Goal: Task Accomplishment & Management: Use online tool/utility

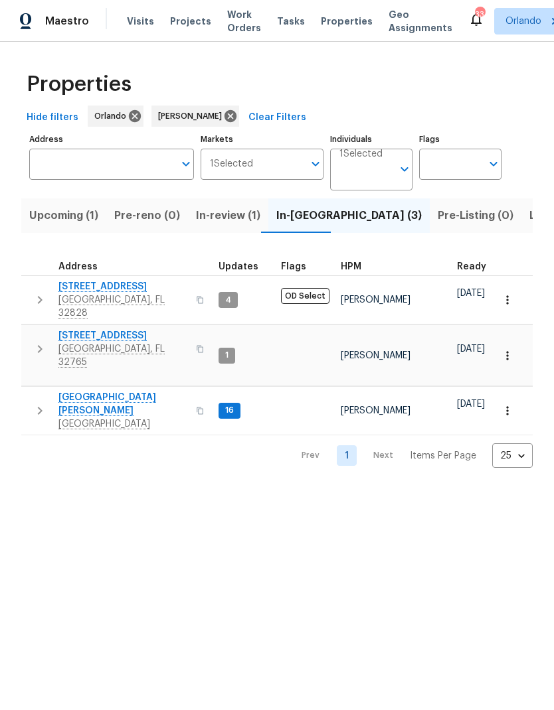
click at [94, 391] on span "[GEOGRAPHIC_DATA][PERSON_NAME]" at bounding box center [122, 404] width 129 height 27
click at [128, 289] on span "[STREET_ADDRESS]" at bounding box center [122, 286] width 129 height 13
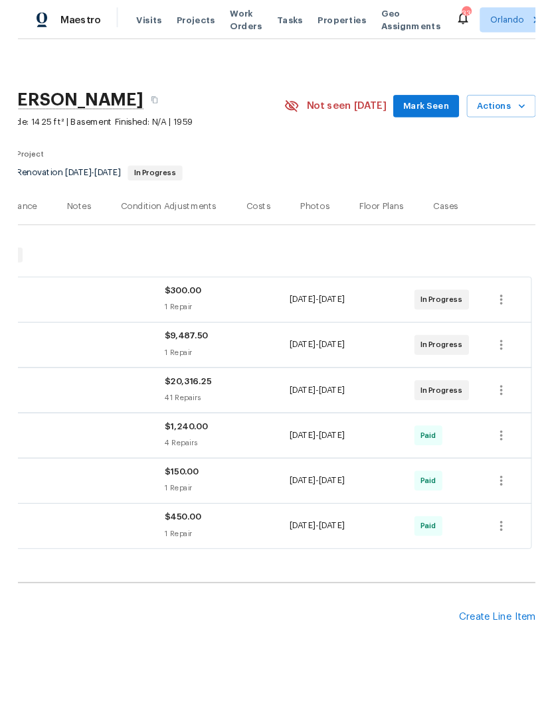
scroll to position [0, 196]
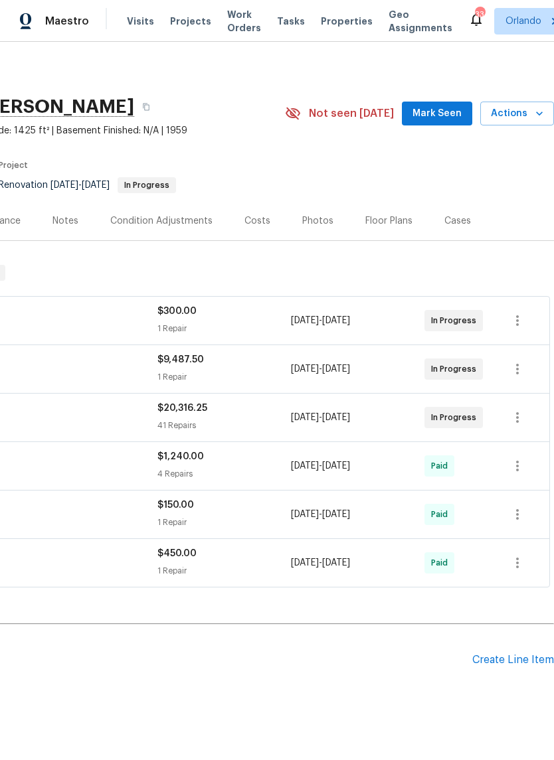
click at [450, 115] on span "Mark Seen" at bounding box center [436, 114] width 49 height 17
click at [530, 115] on span "Actions" at bounding box center [517, 114] width 52 height 17
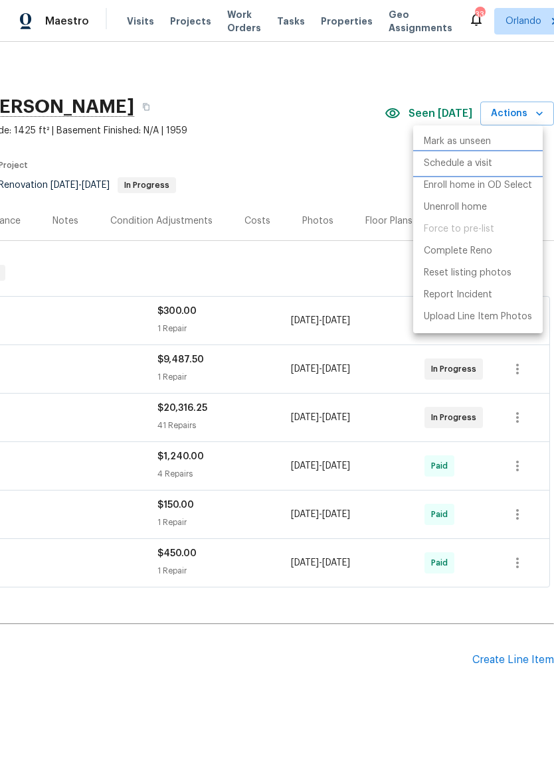
click at [476, 163] on p "Schedule a visit" at bounding box center [457, 164] width 68 height 14
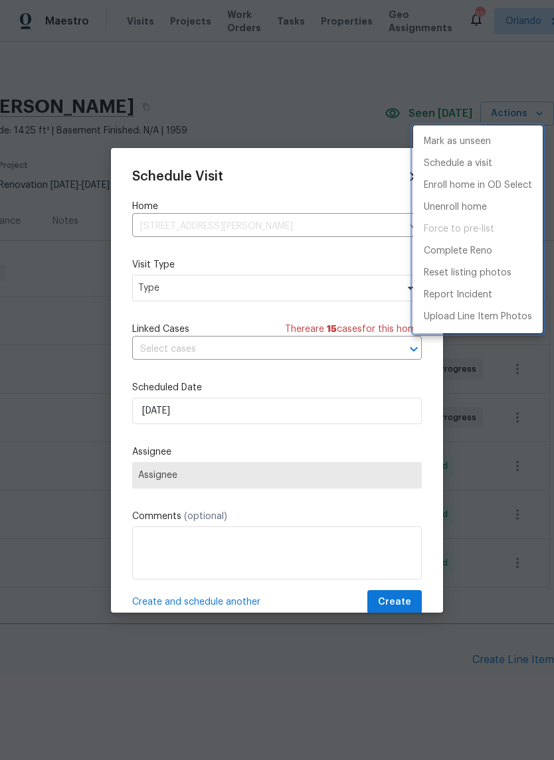
click at [299, 289] on div at bounding box center [277, 380] width 554 height 760
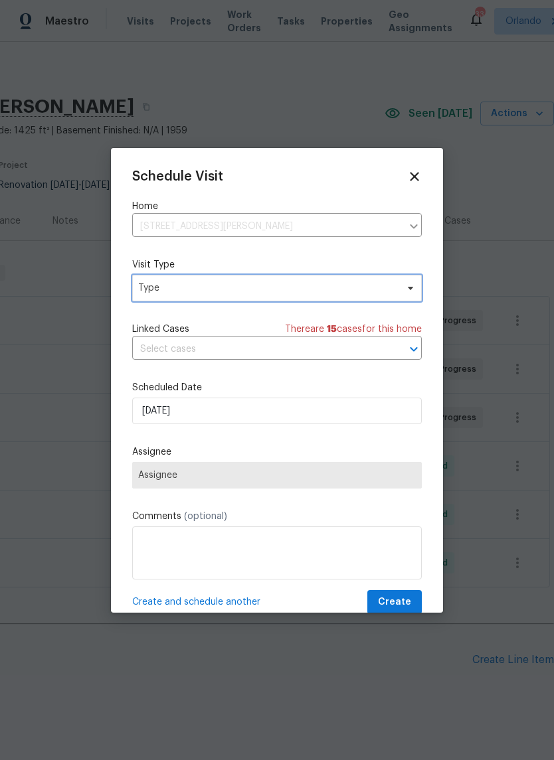
click at [321, 299] on span "Type" at bounding box center [276, 288] width 289 height 27
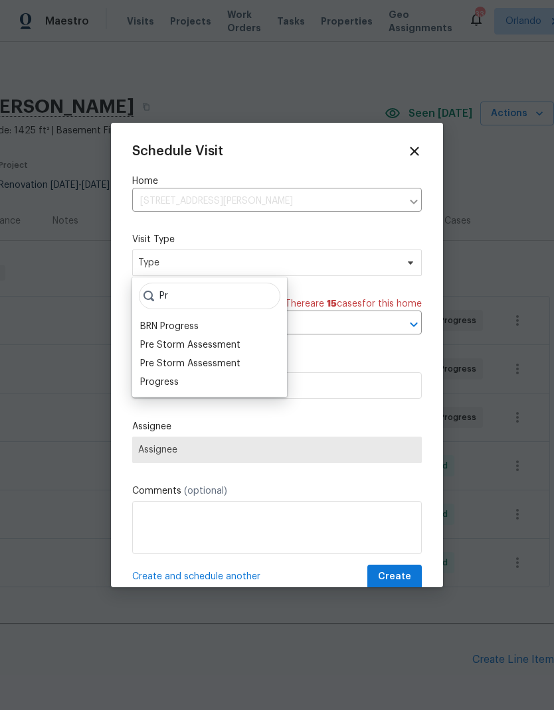
type input "Pr"
click at [176, 380] on div "Progress" at bounding box center [159, 382] width 38 height 13
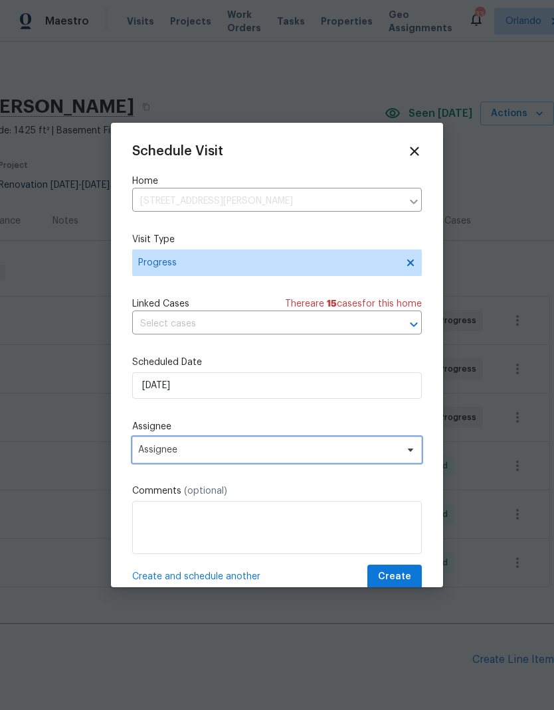
click at [310, 443] on span "Assignee" at bounding box center [276, 450] width 289 height 27
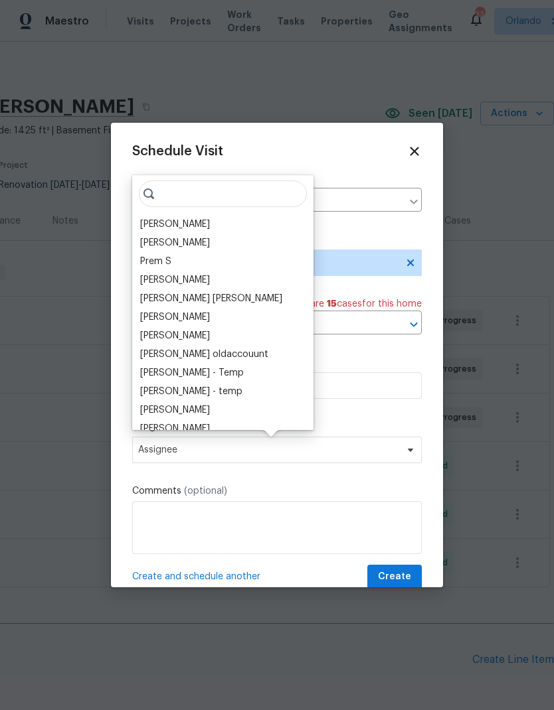
click at [187, 225] on div "[PERSON_NAME]" at bounding box center [175, 224] width 70 height 13
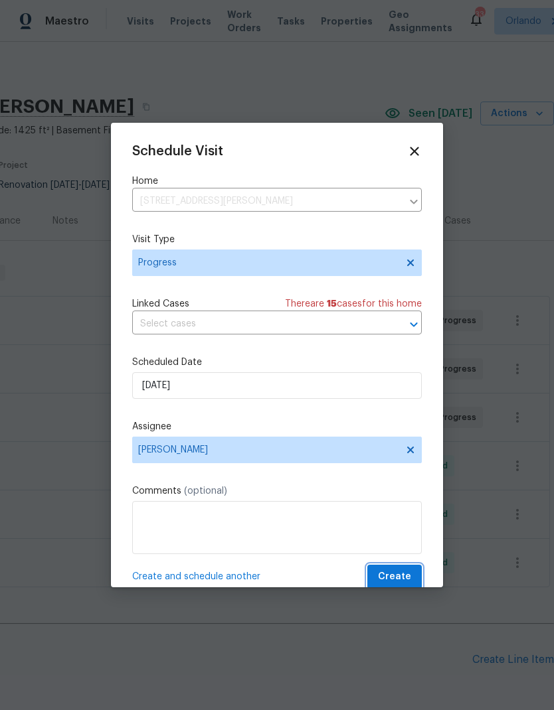
click at [402, 577] on span "Create" at bounding box center [394, 577] width 33 height 17
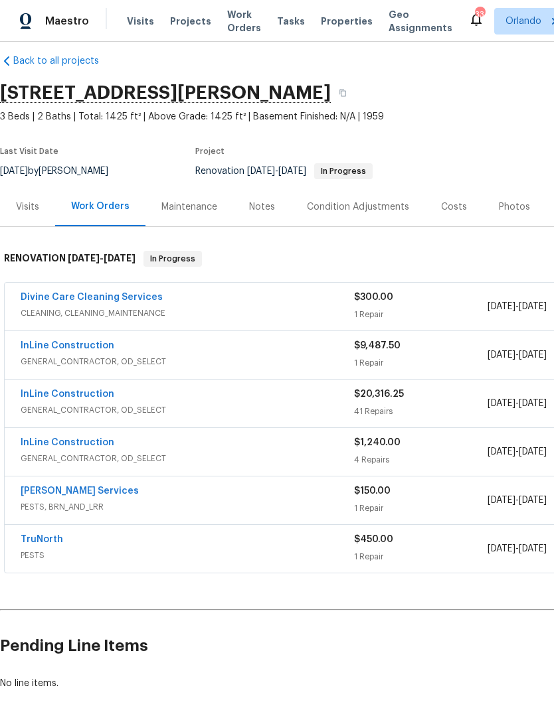
scroll to position [15, 0]
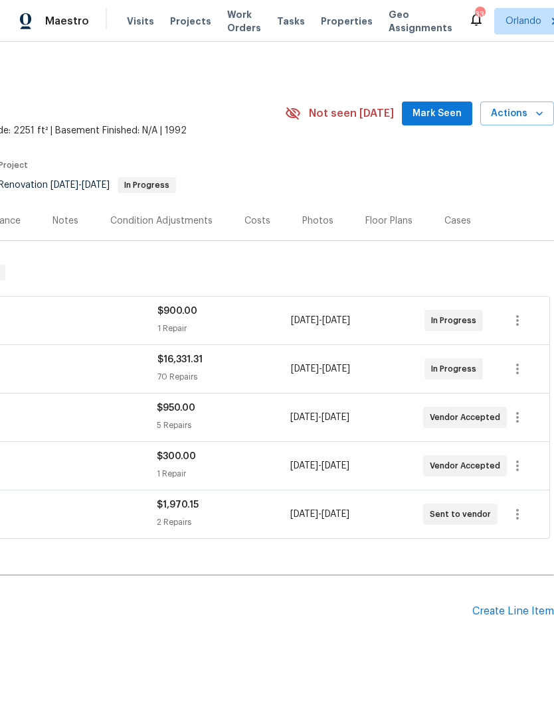
scroll to position [0, 196]
click at [452, 110] on span "Mark Seen" at bounding box center [436, 114] width 49 height 17
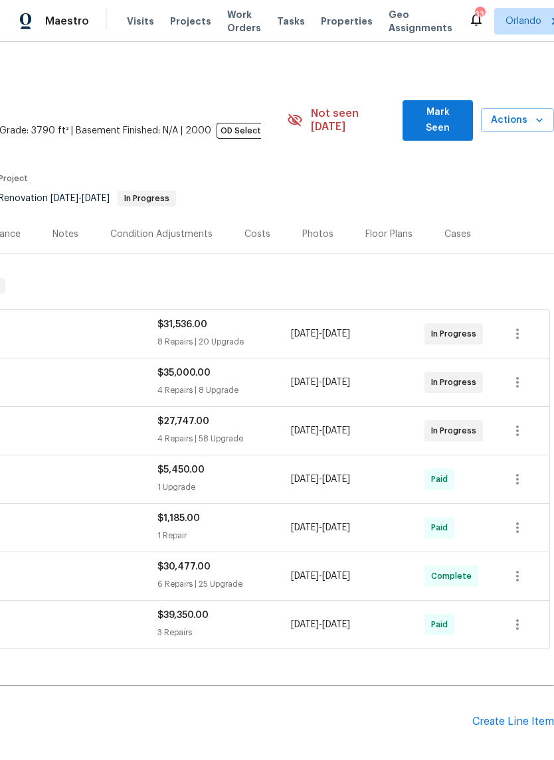
scroll to position [0, 196]
click at [450, 115] on span "Mark Seen" at bounding box center [437, 120] width 48 height 33
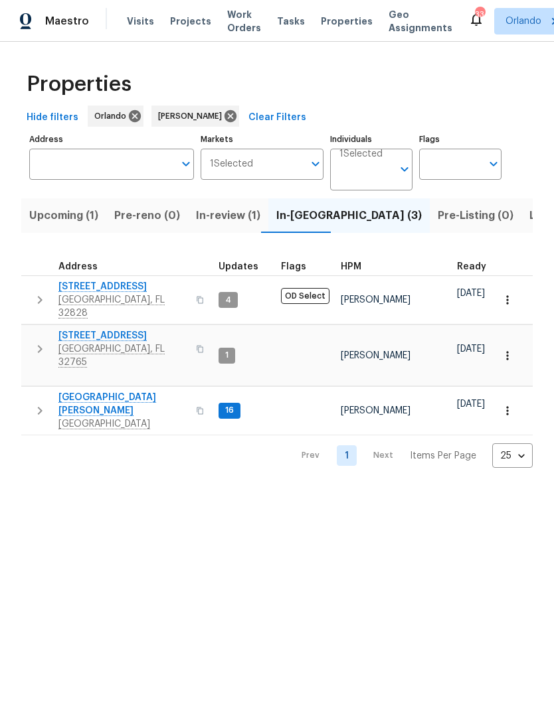
click at [521, 226] on button "Listed (5)" at bounding box center [554, 215] width 66 height 35
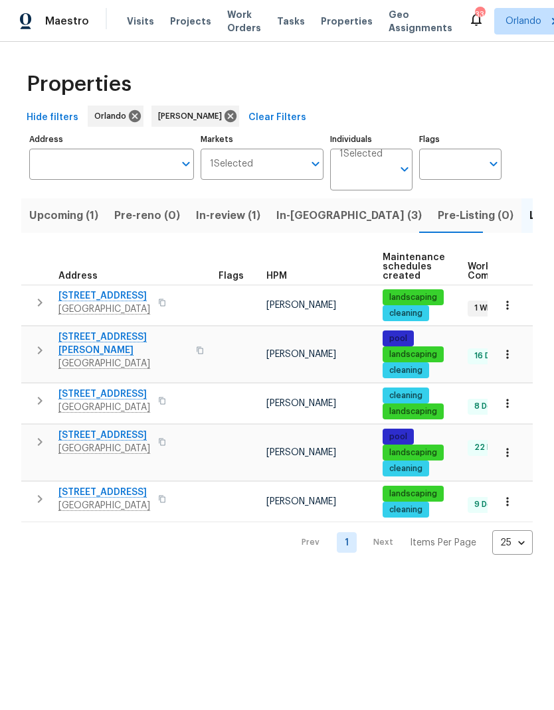
click at [300, 214] on span "In-[GEOGRAPHIC_DATA] (3)" at bounding box center [348, 215] width 145 height 19
